Goal: Complete application form

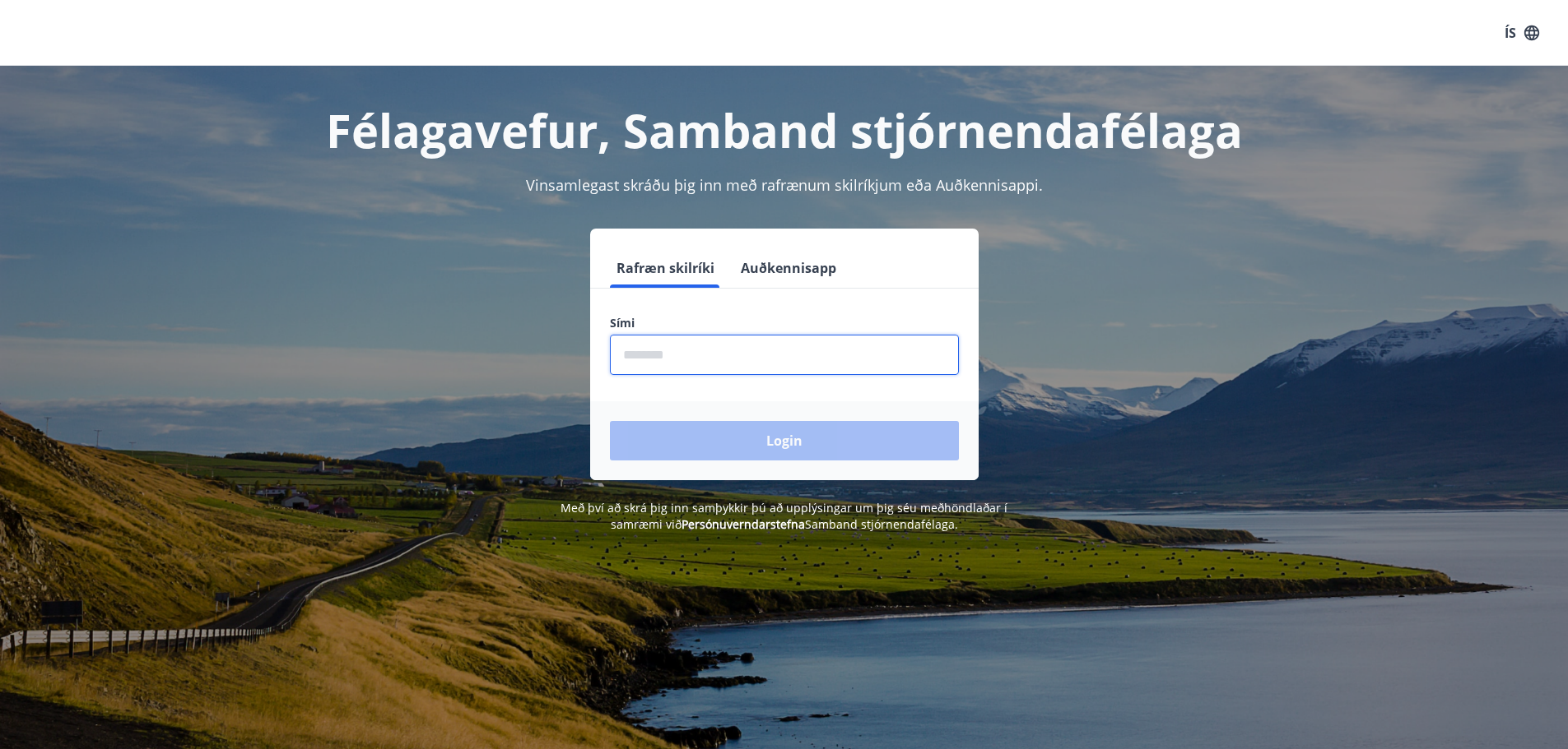
click at [641, 355] on input "phone" at bounding box center [784, 355] width 349 height 41
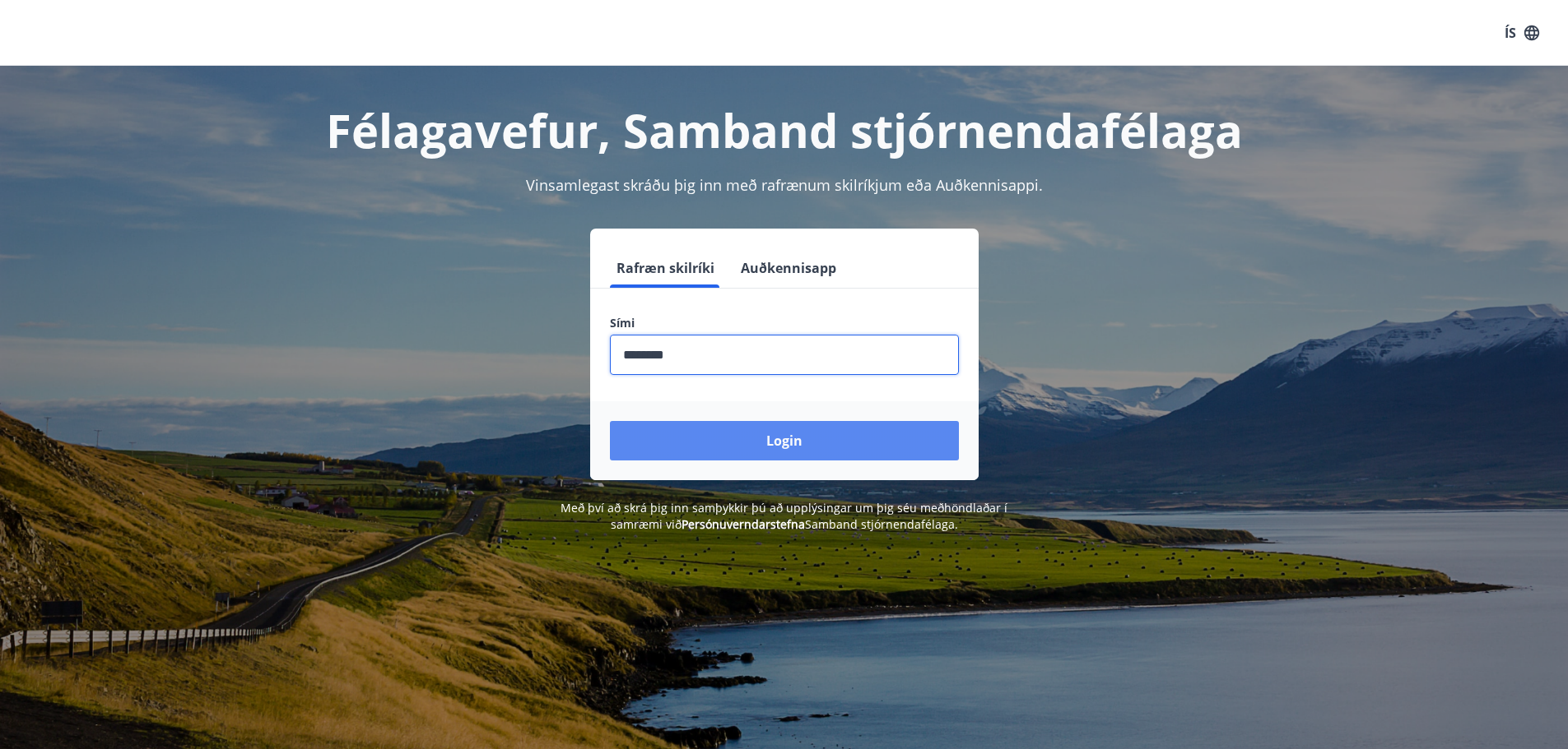
type input "********"
click at [752, 435] on button "Login" at bounding box center [784, 441] width 349 height 40
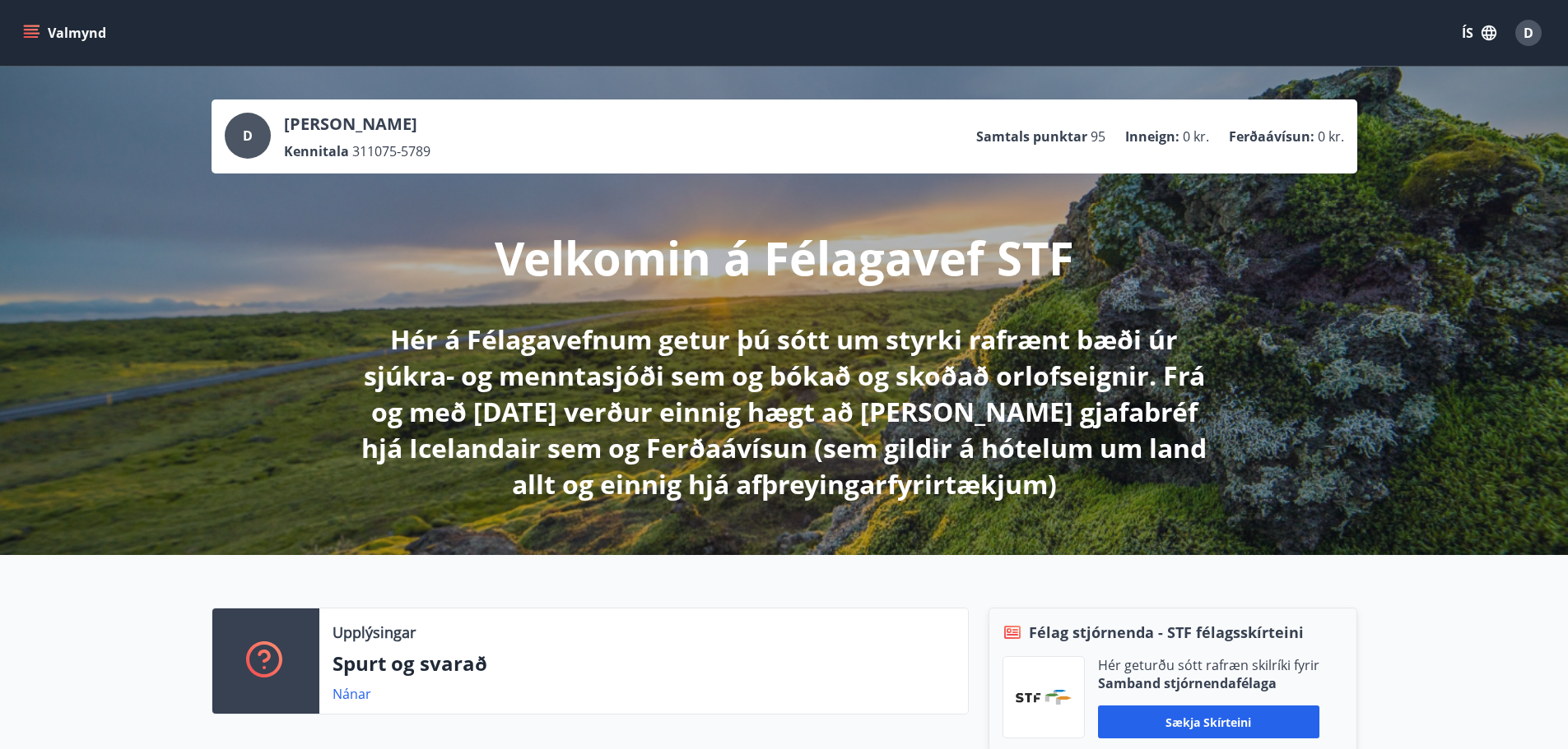
click at [27, 30] on icon "menu" at bounding box center [31, 30] width 15 height 2
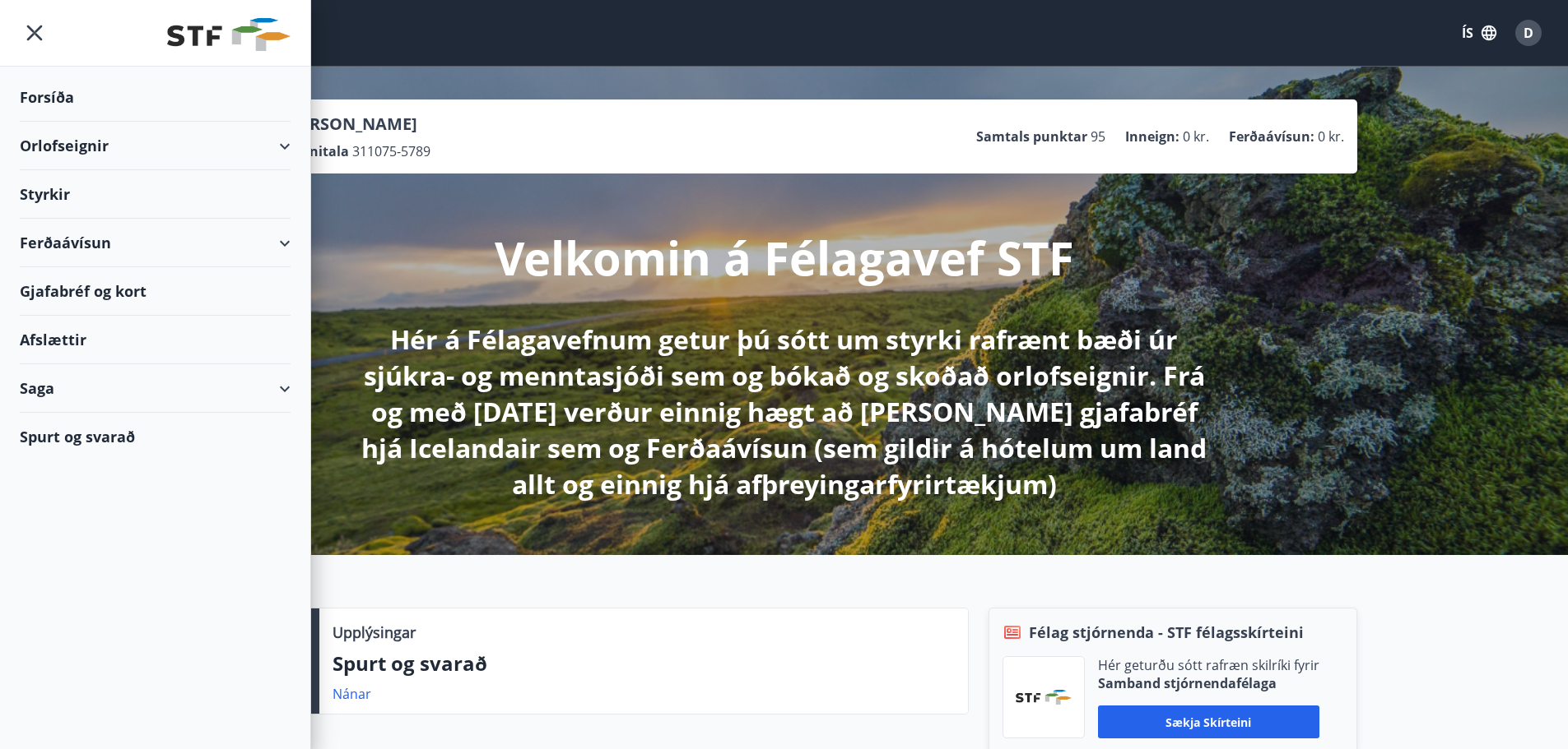
click at [61, 122] on div "Styrkir" at bounding box center [154, 97] width 270 height 49
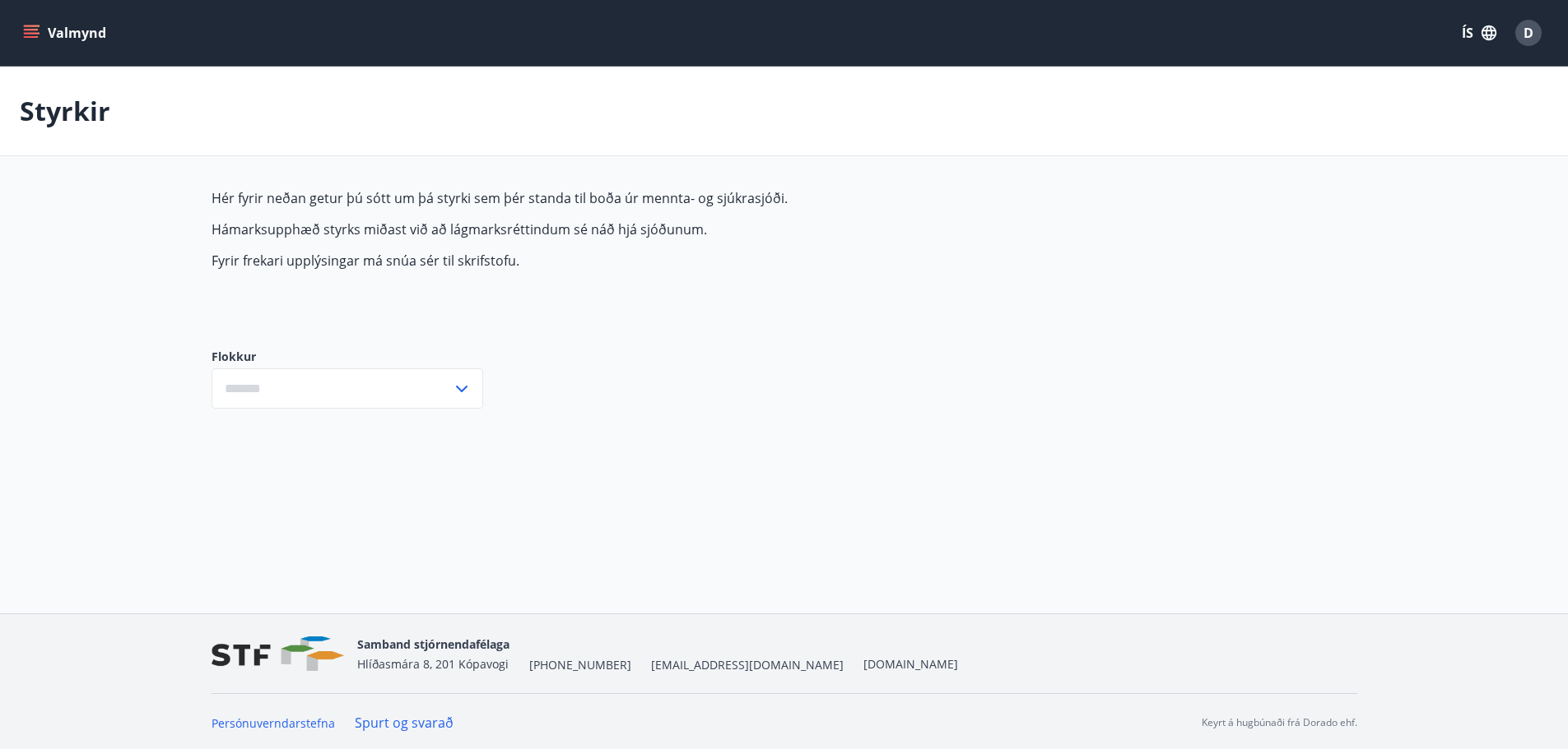
type input "***"
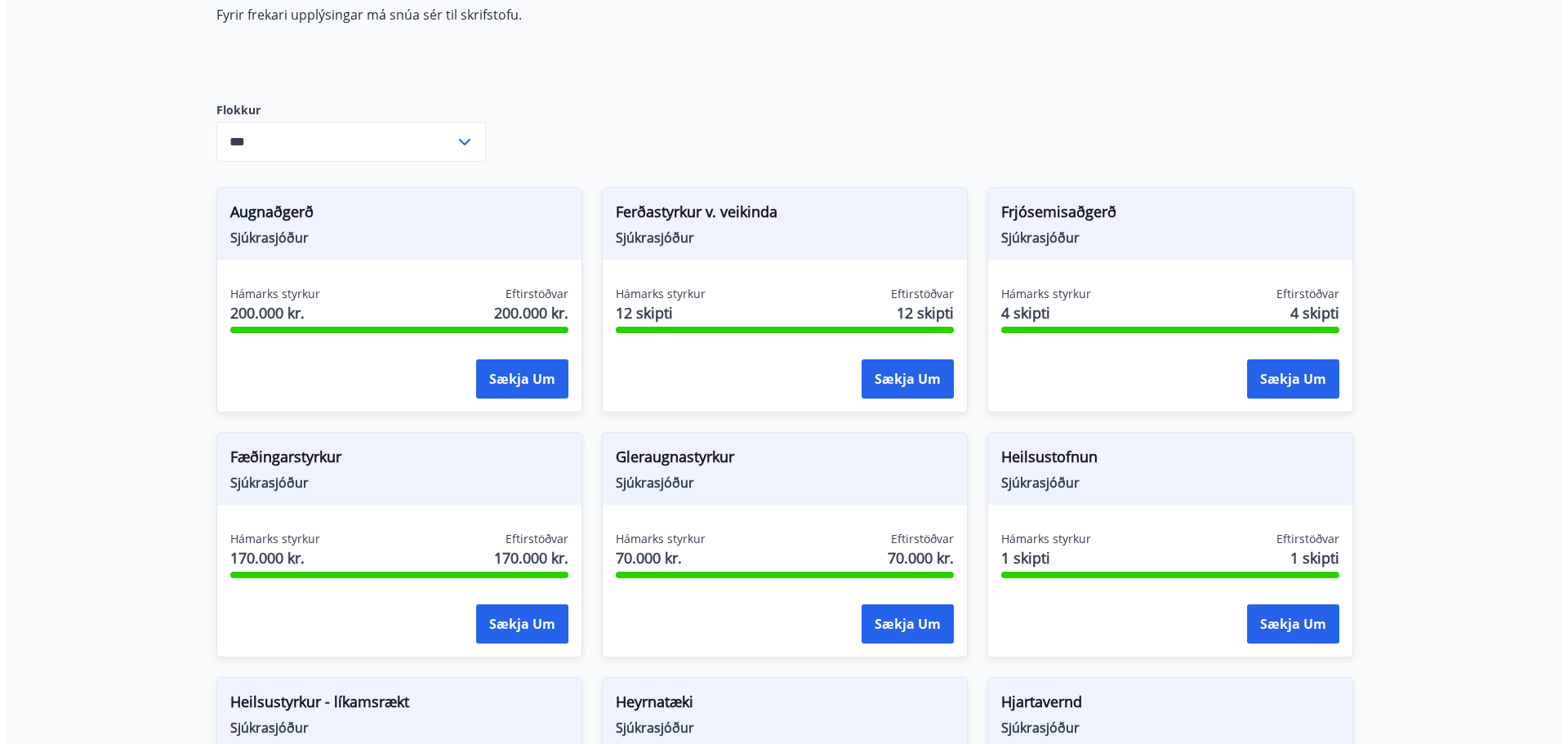
scroll to position [245, 0]
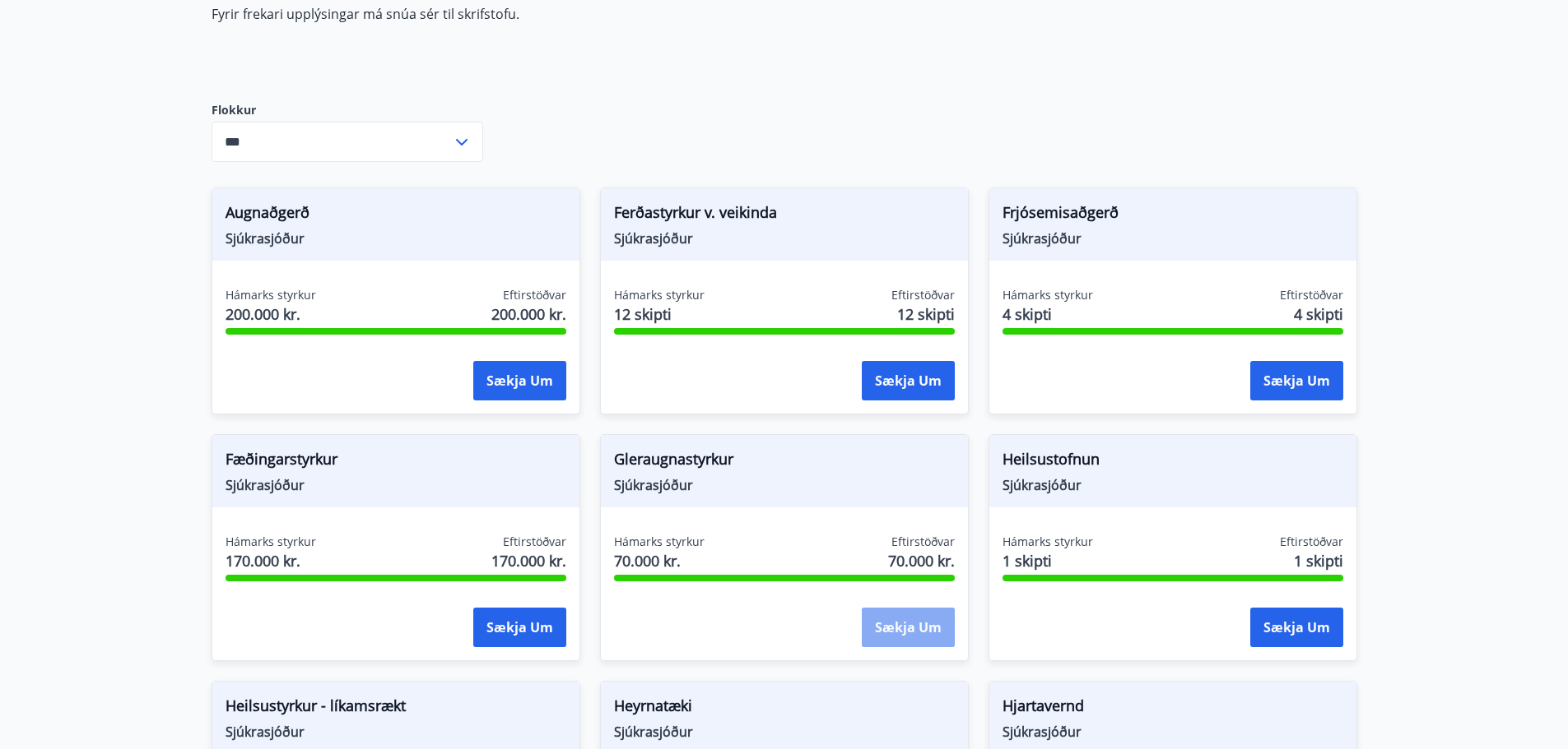
click at [925, 619] on button "Sækja um" at bounding box center [908, 627] width 93 height 40
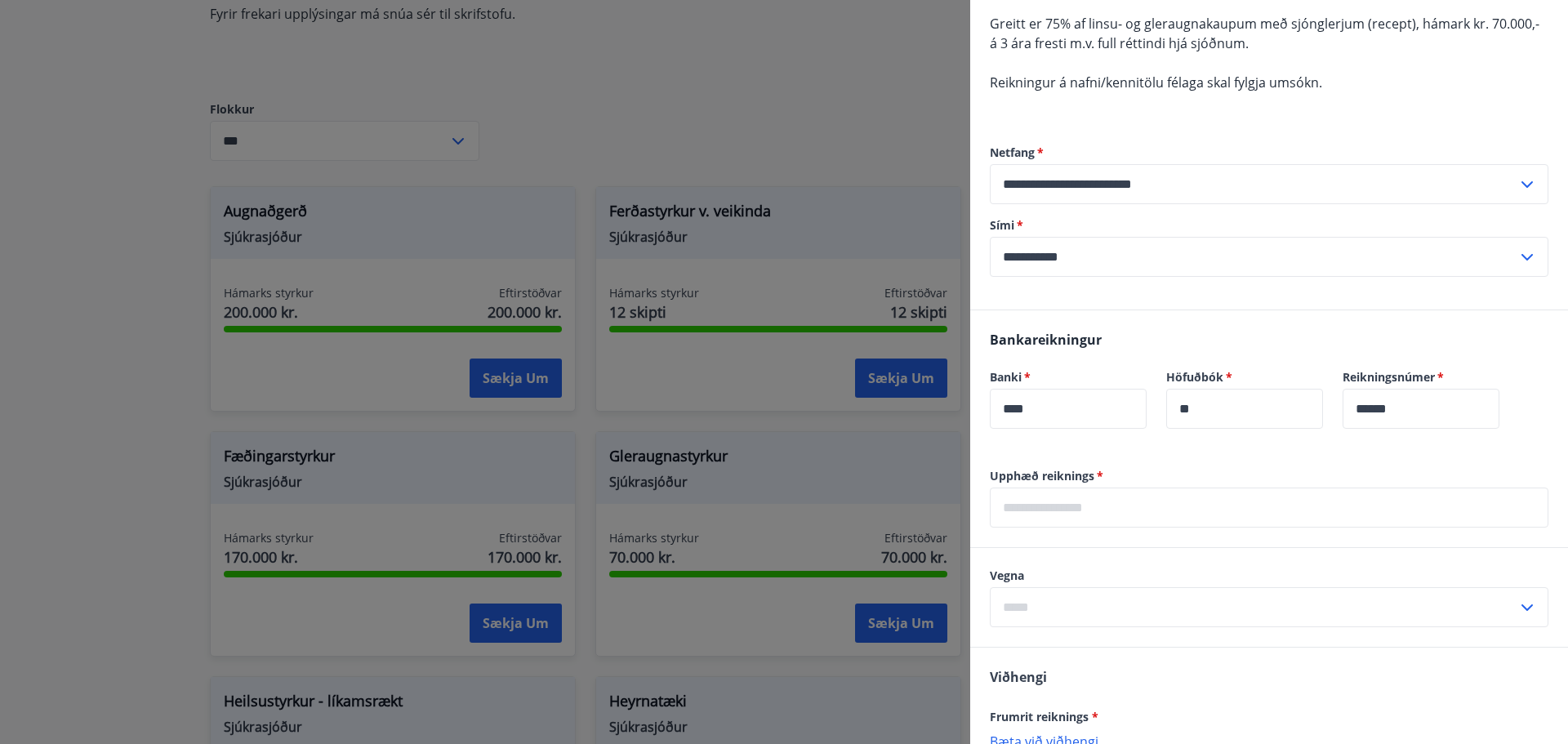
scroll to position [163, 0]
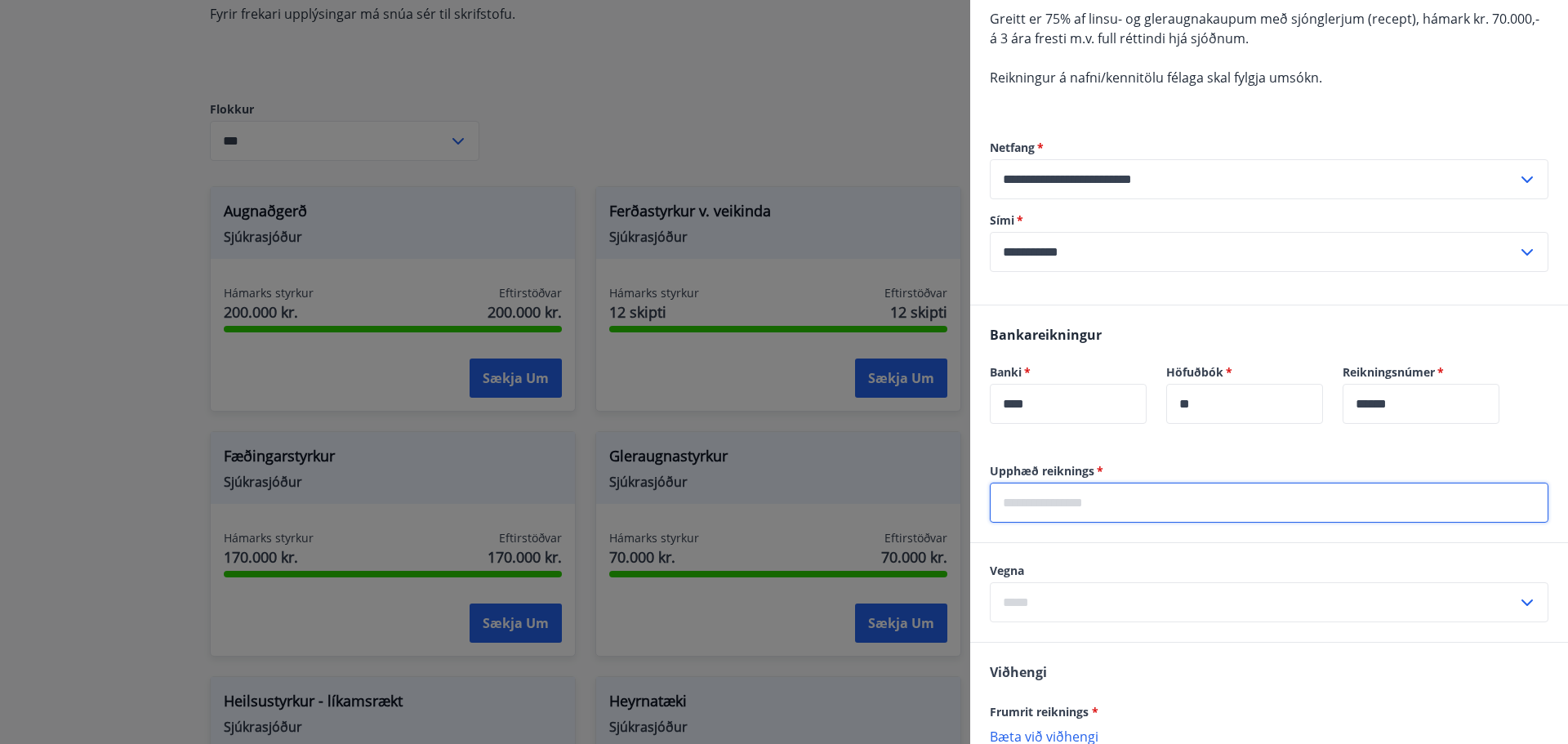
click at [1044, 509] on input "text" at bounding box center [1269, 503] width 559 height 40
type input "*******"
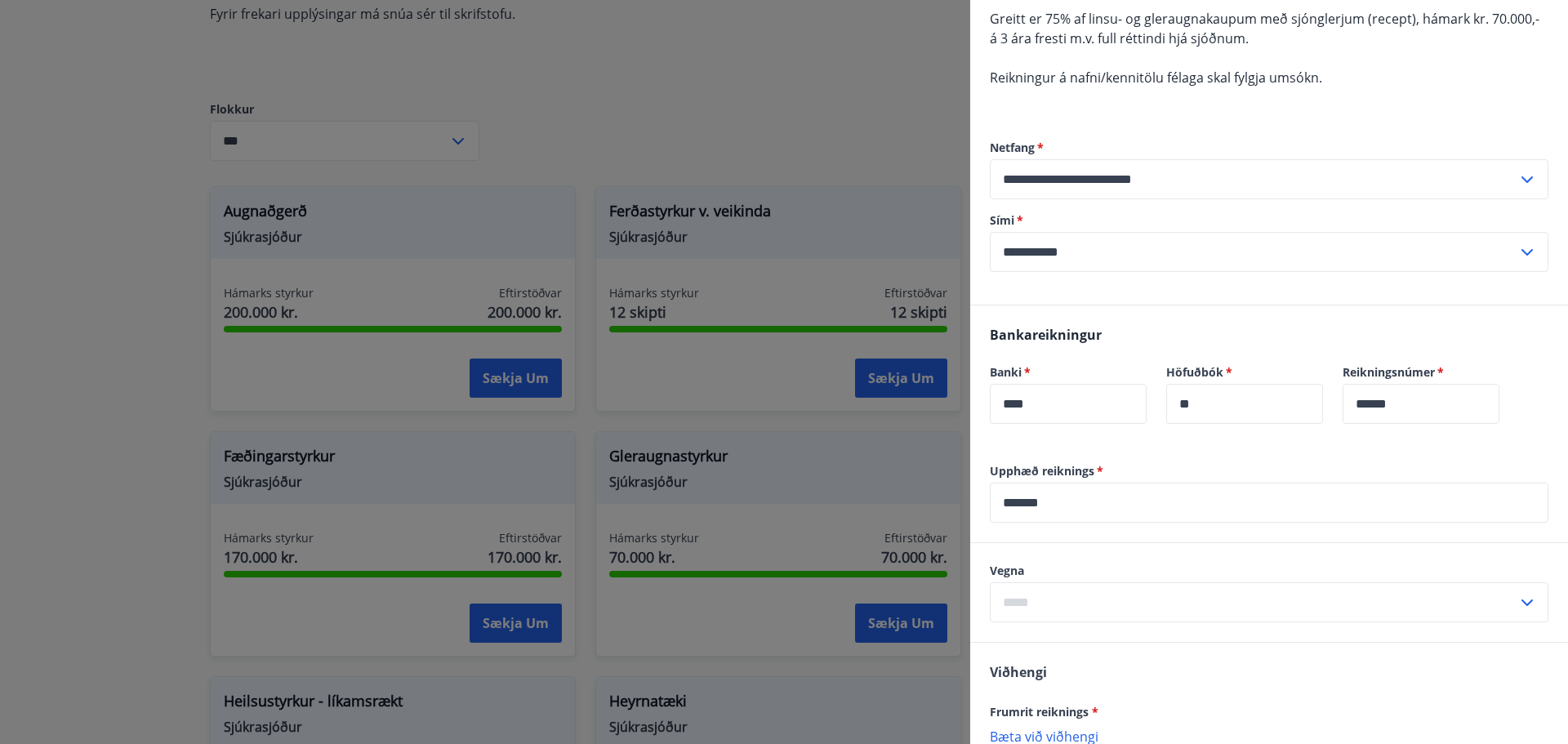
click at [1518, 604] on icon at bounding box center [1527, 602] width 19 height 19
click at [1105, 643] on li "Gleraugu" at bounding box center [1269, 637] width 557 height 29
type input "********"
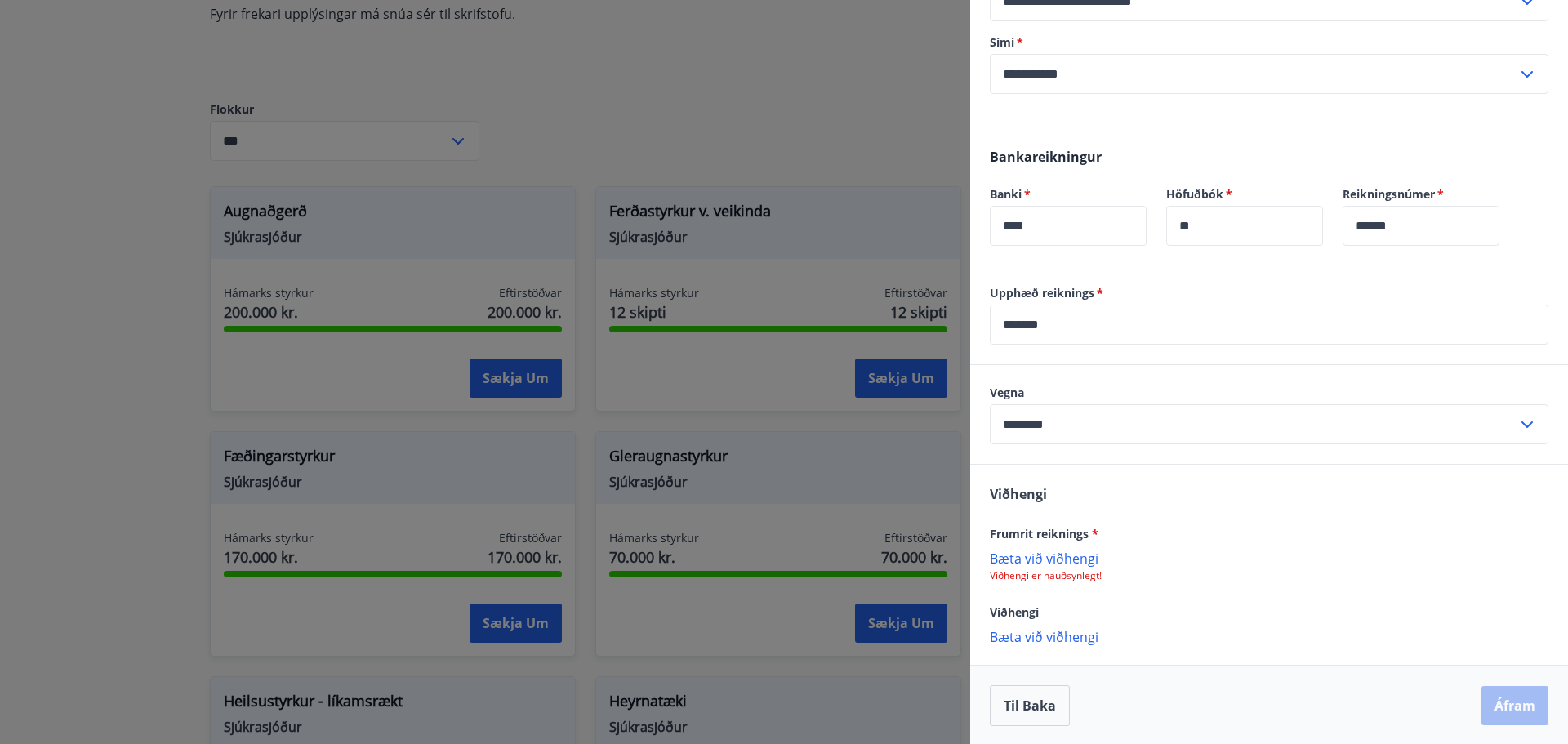
scroll to position [343, 0]
click at [1071, 553] on p "Bæta við viðhengi" at bounding box center [1269, 556] width 559 height 16
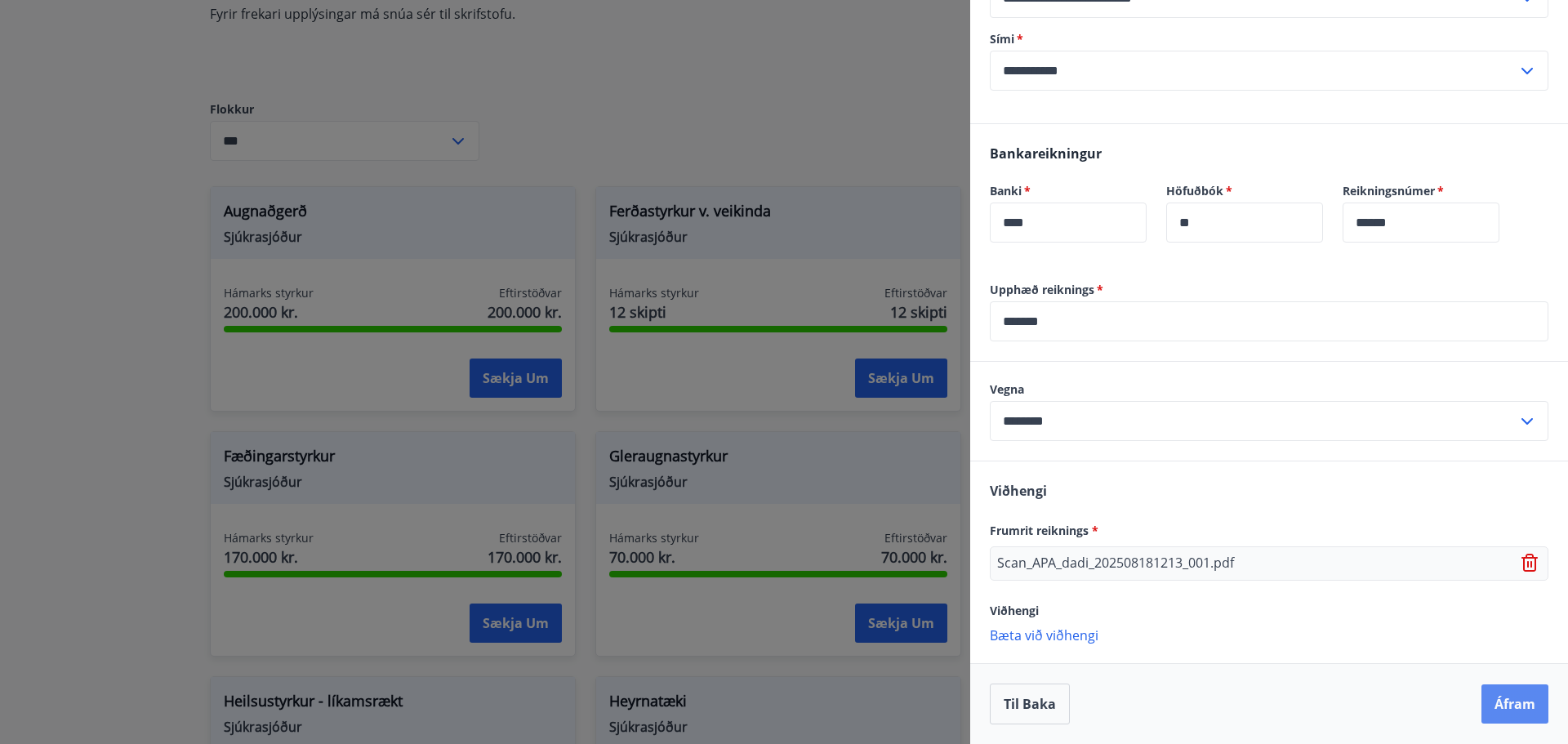
click at [1513, 702] on button "Áfram" at bounding box center [1514, 704] width 67 height 39
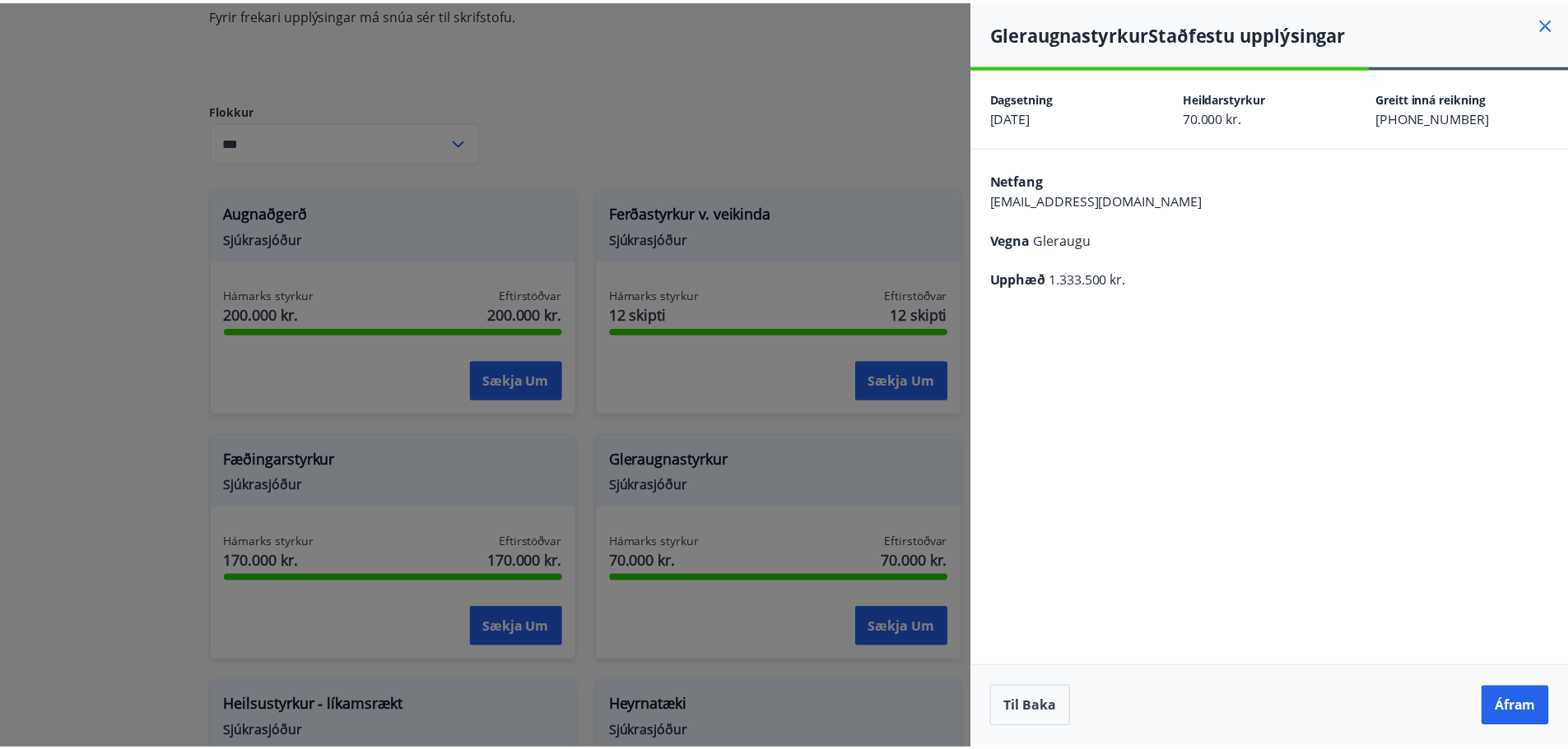
scroll to position [0, 0]
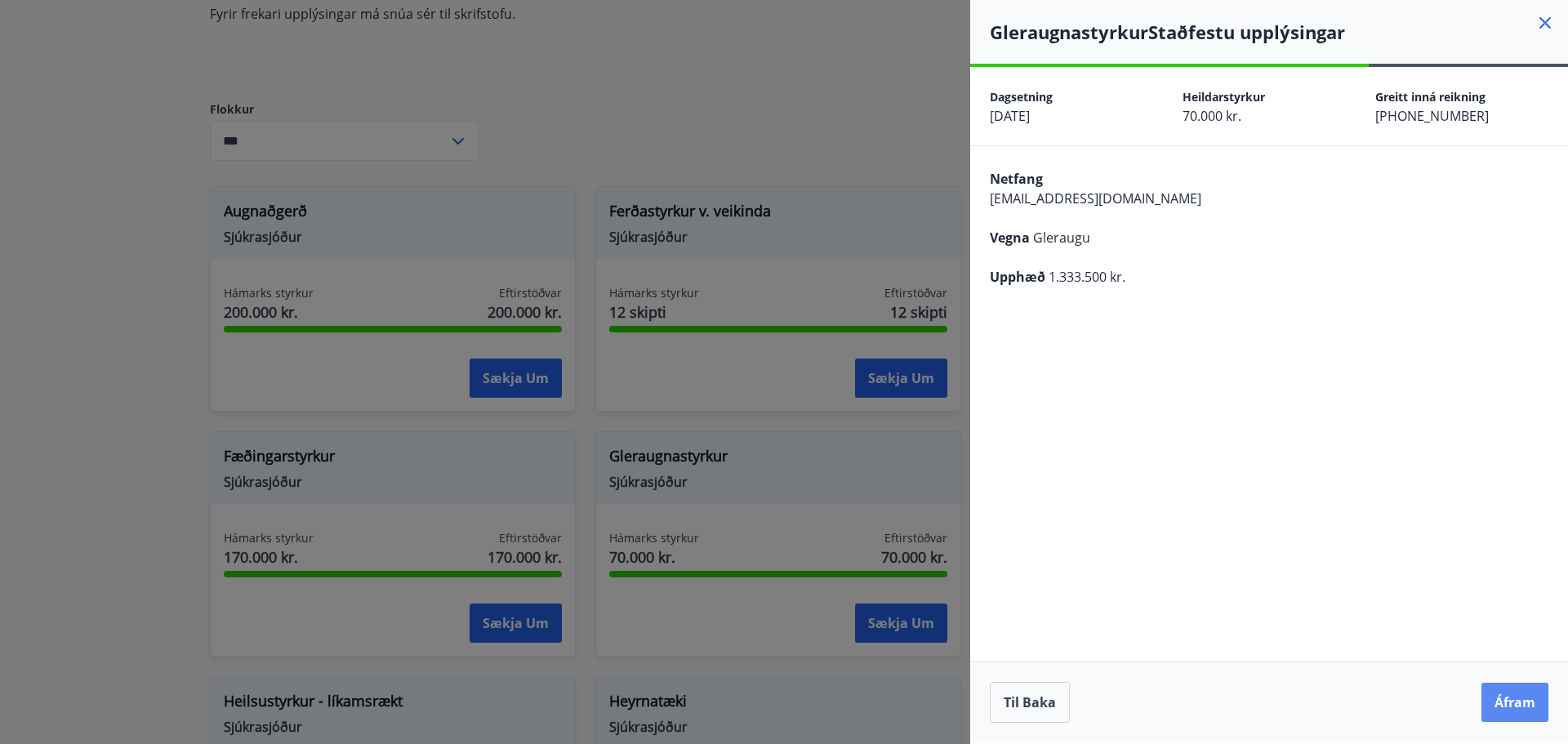
click at [1530, 706] on button "Áfram" at bounding box center [1514, 702] width 67 height 39
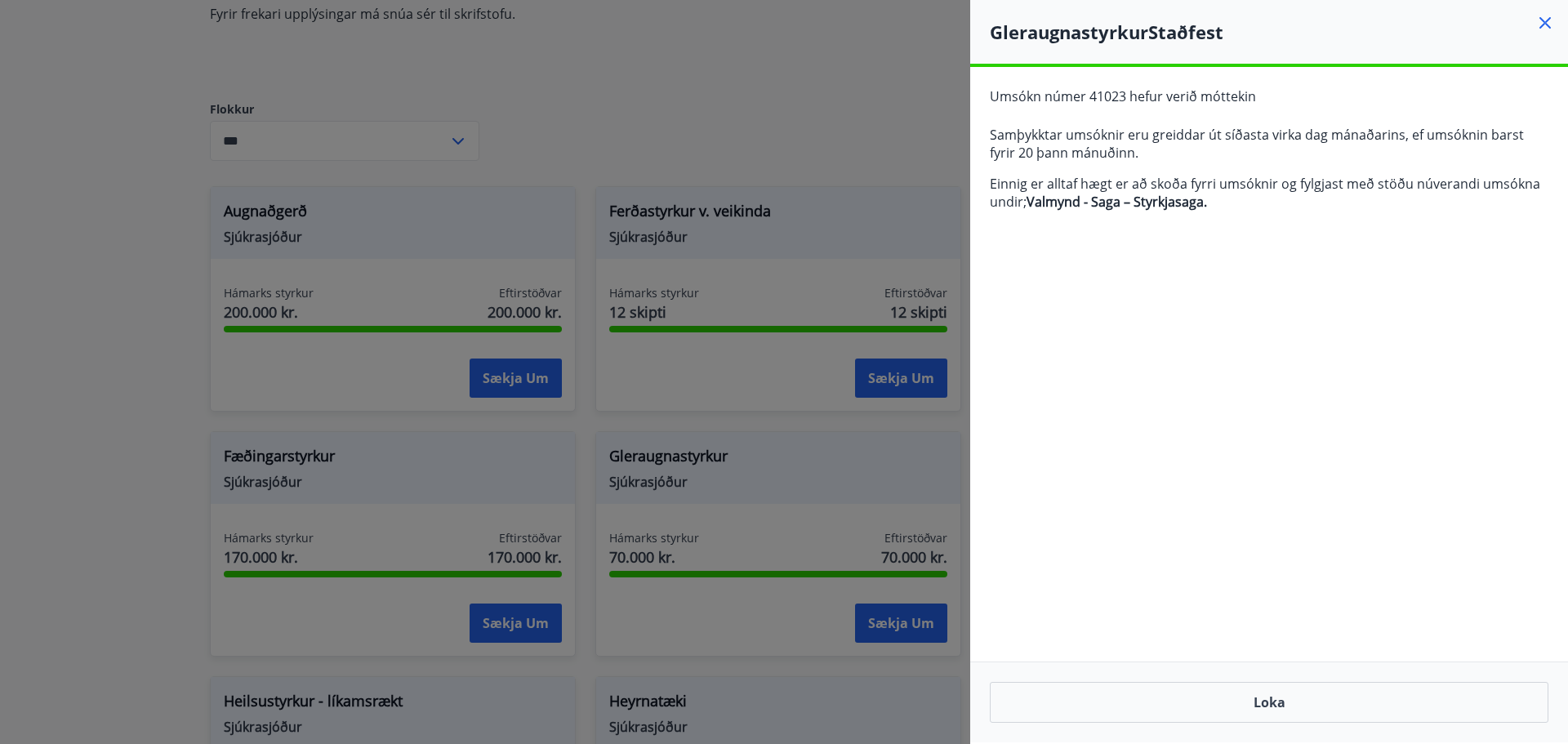
click at [1543, 19] on icon at bounding box center [1544, 22] width 19 height 19
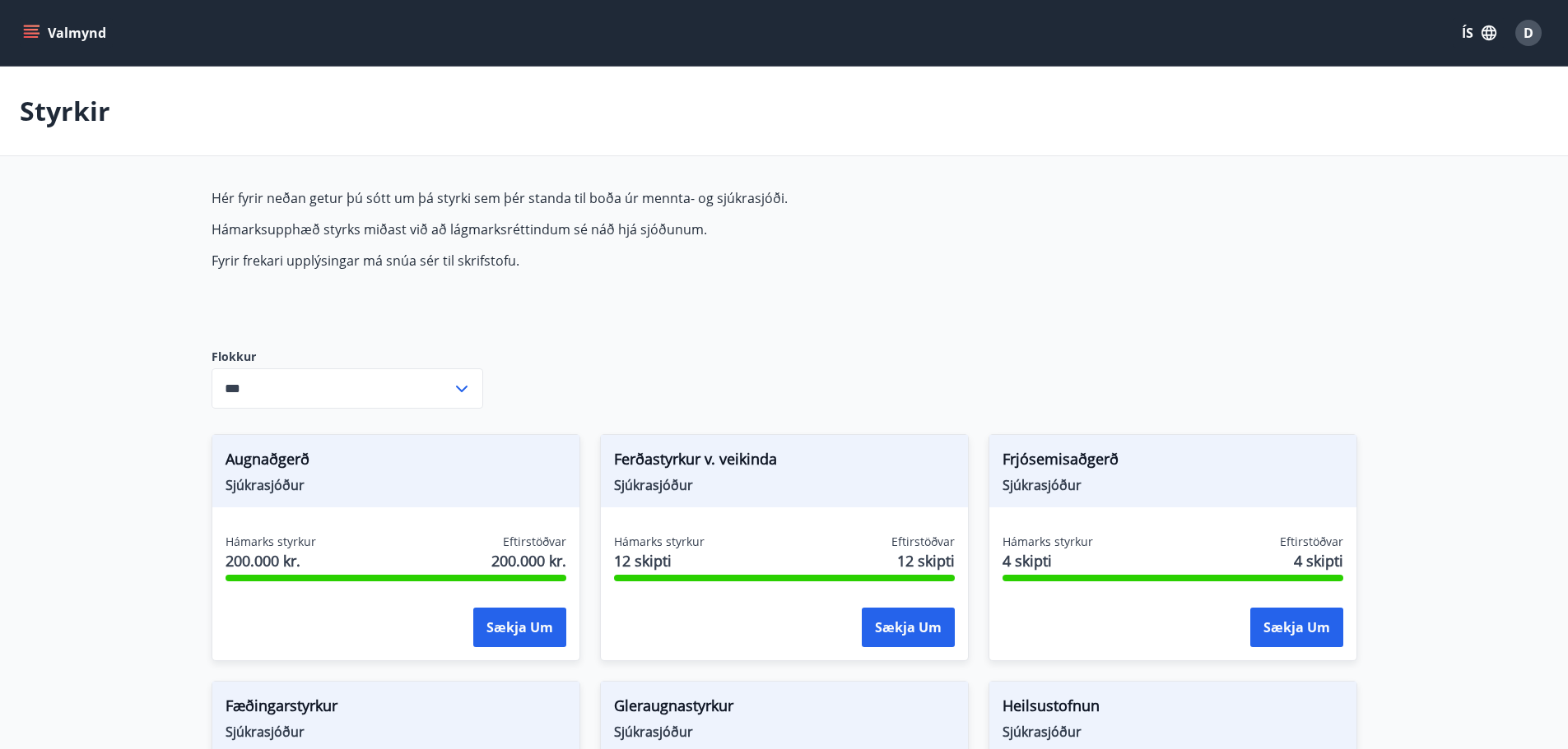
click at [1521, 39] on div "D" at bounding box center [1528, 32] width 27 height 27
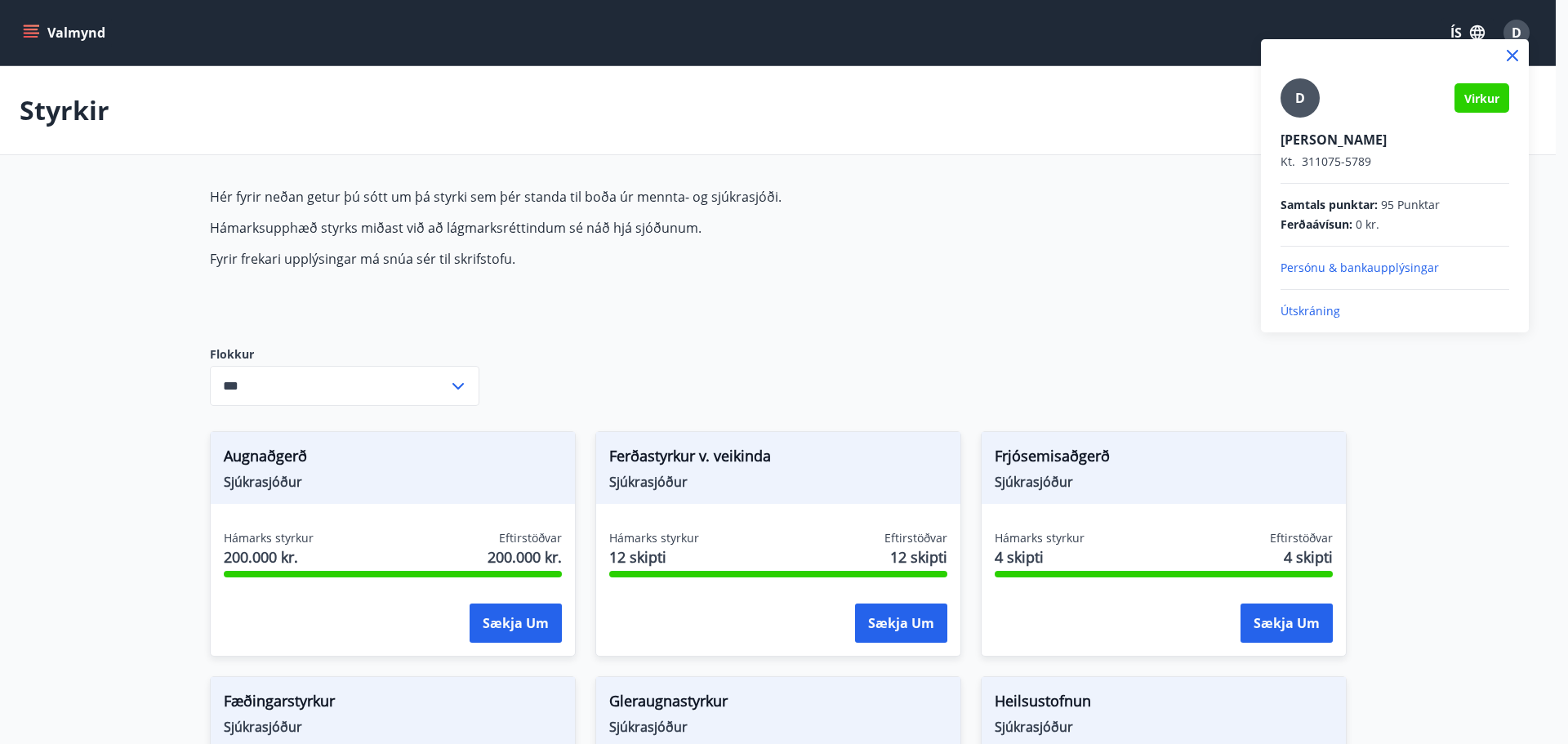
click at [1320, 310] on p "Útskráning" at bounding box center [1395, 312] width 229 height 16
